Goal: Find specific fact

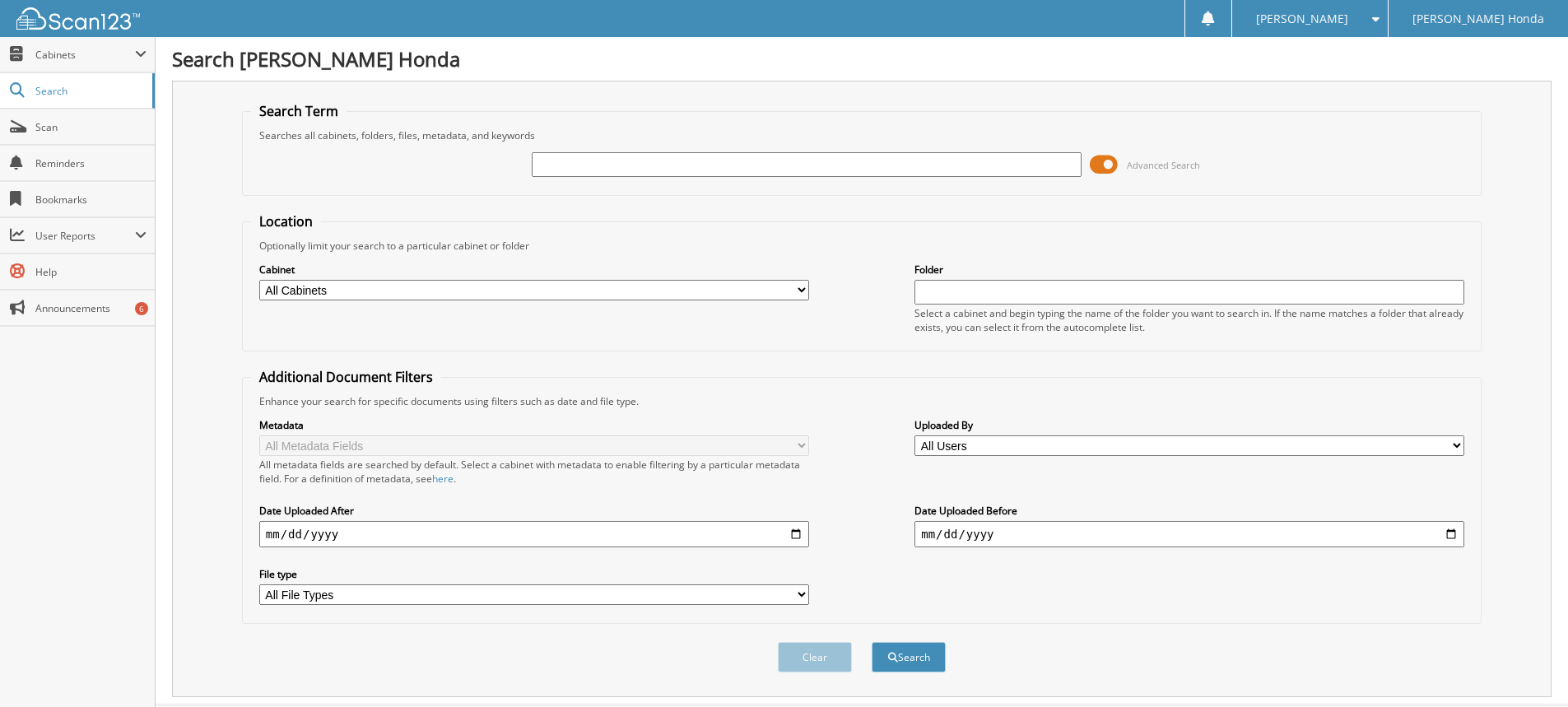
click at [644, 146] on div "Advanced Search" at bounding box center [862, 164] width 1222 height 45
click at [643, 168] on input "text" at bounding box center [806, 165] width 550 height 25
type input "352105"
click at [917, 661] on button "Search" at bounding box center [909, 657] width 74 height 31
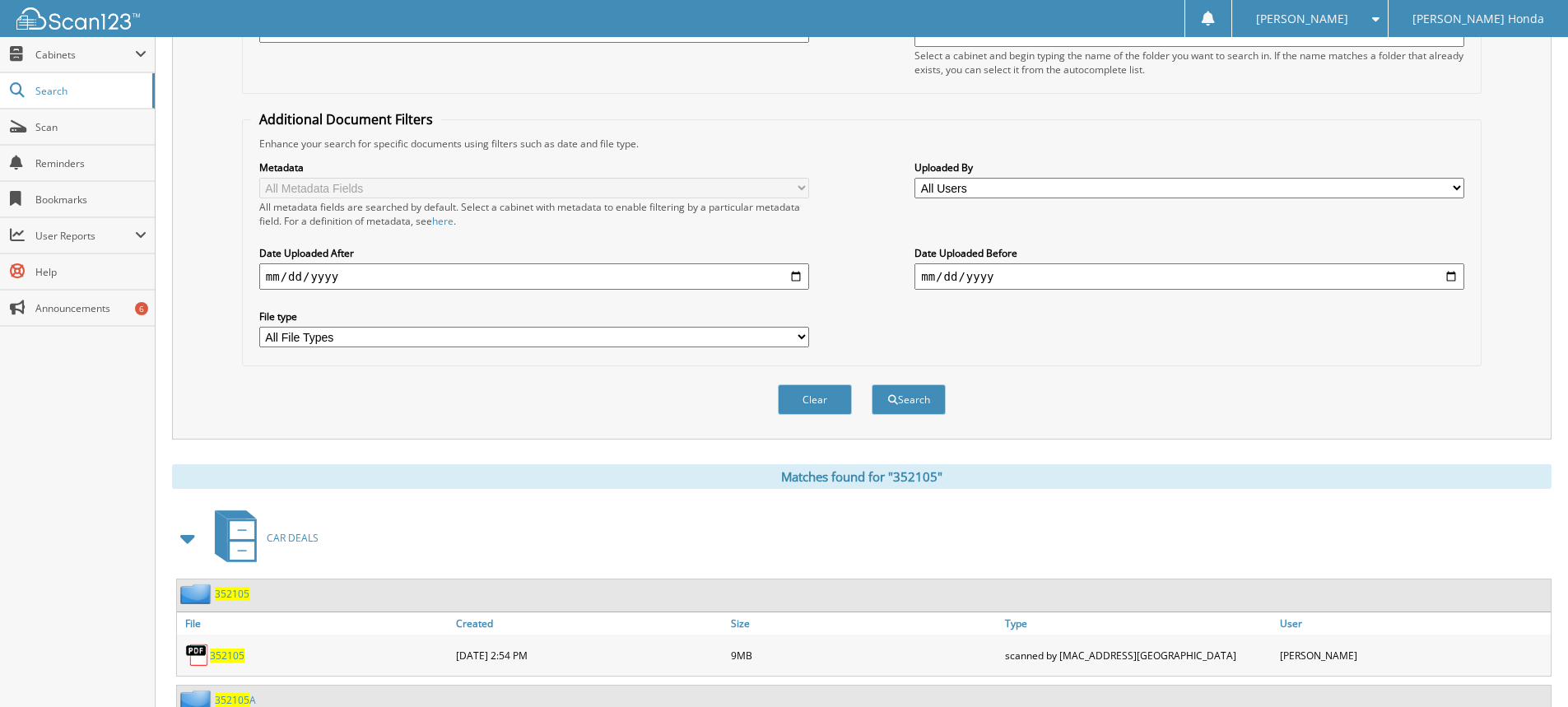
scroll to position [384, 0]
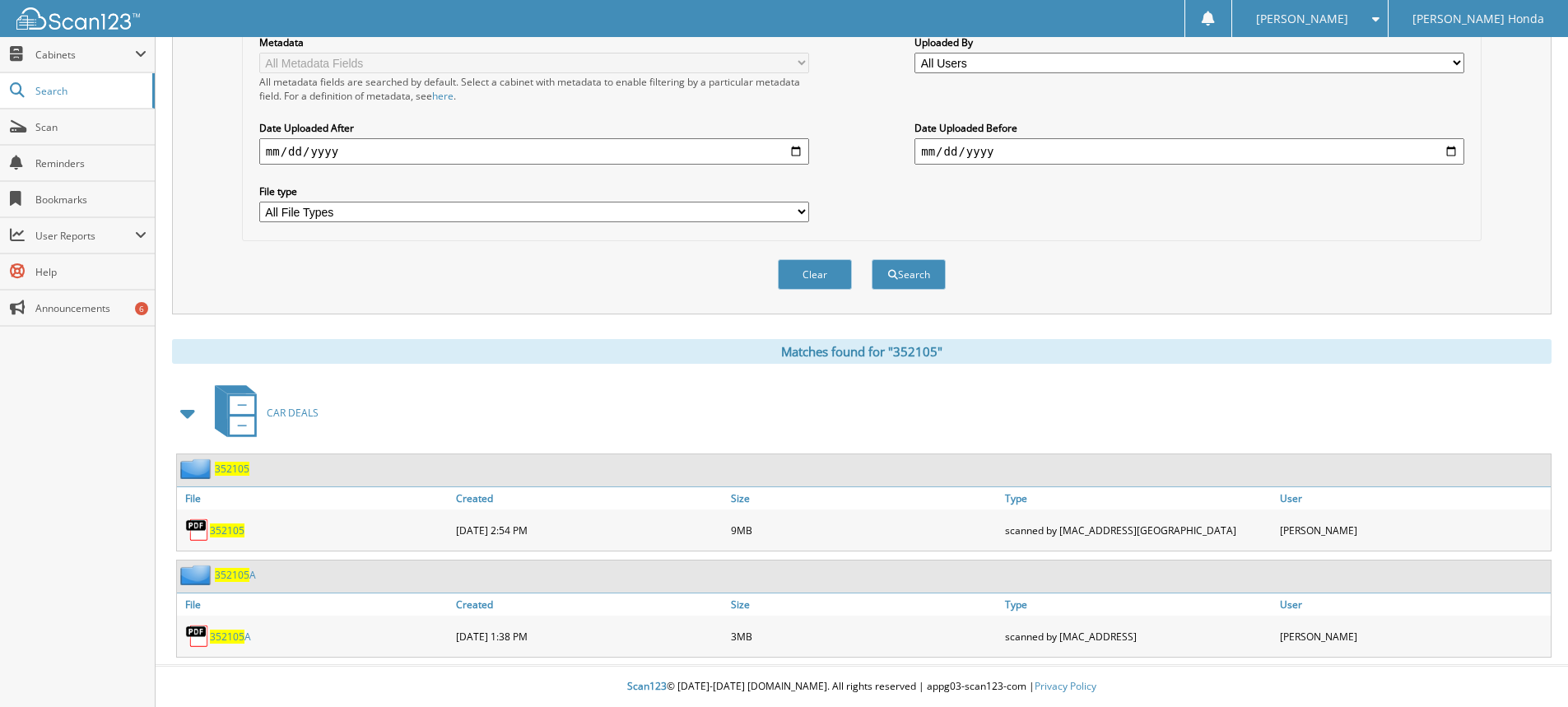
click at [232, 532] on span "352105" at bounding box center [227, 530] width 34 height 14
